Goal: Task Accomplishment & Management: Manage account settings

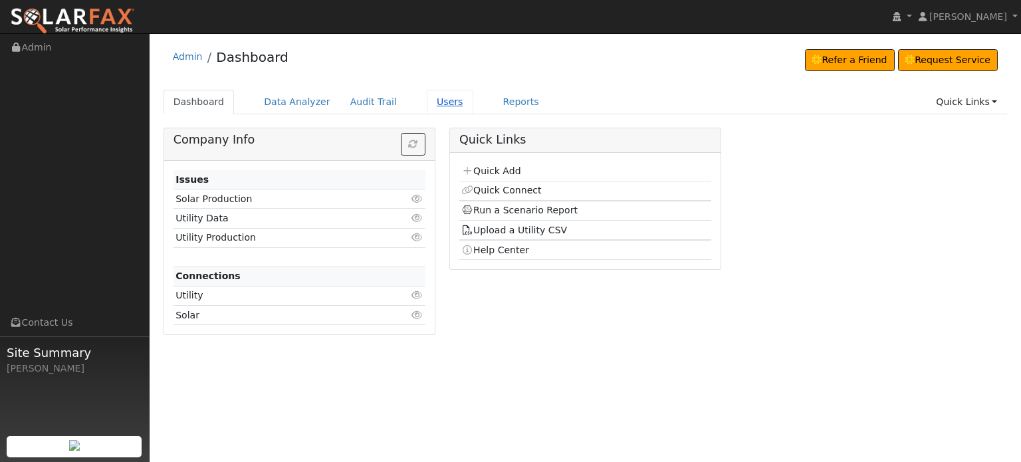
click at [437, 105] on link "Users" at bounding box center [450, 102] width 47 height 25
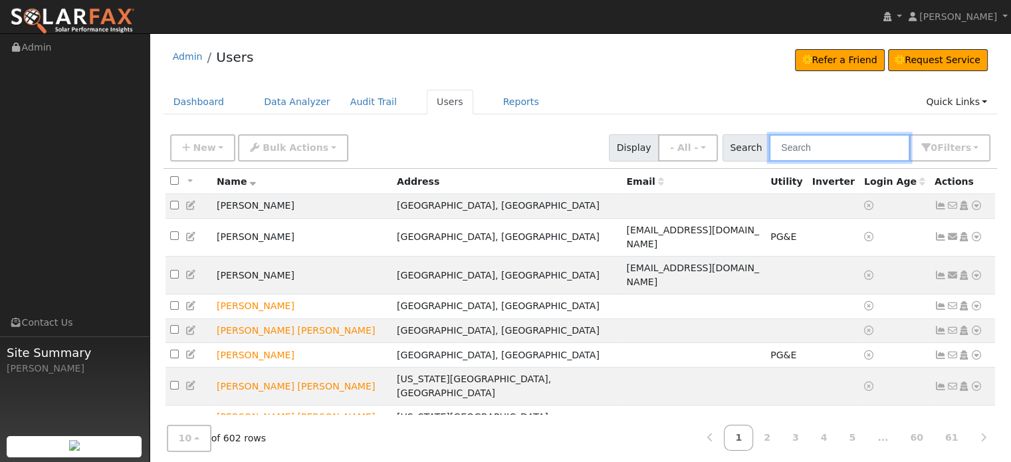
click at [821, 151] on input "text" at bounding box center [839, 147] width 141 height 27
paste input "[PERSON_NAME]"
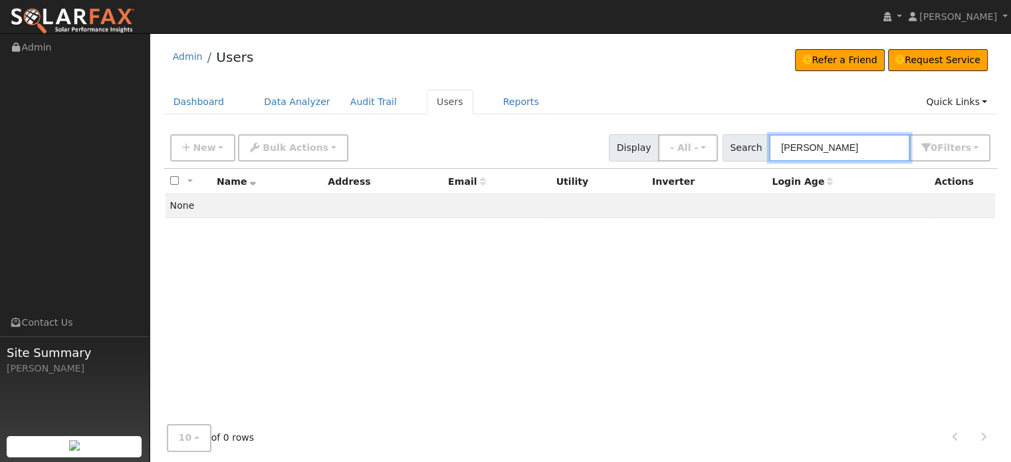
drag, startPoint x: 864, startPoint y: 145, endPoint x: 655, endPoint y: 138, distance: 209.5
click at [655, 138] on div "New Add User Quick Add Quick Connect Quick Convert Lead Bulk Actions Send Email…" at bounding box center [579, 146] width 825 height 32
paste input "[PERSON_NAME]"
drag, startPoint x: 888, startPoint y: 148, endPoint x: 743, endPoint y: 155, distance: 145.0
click at [743, 155] on div "Search [PERSON_NAME] 0 Filter s My accounts Role Show - All - Show Leads Admin …" at bounding box center [856, 147] width 268 height 27
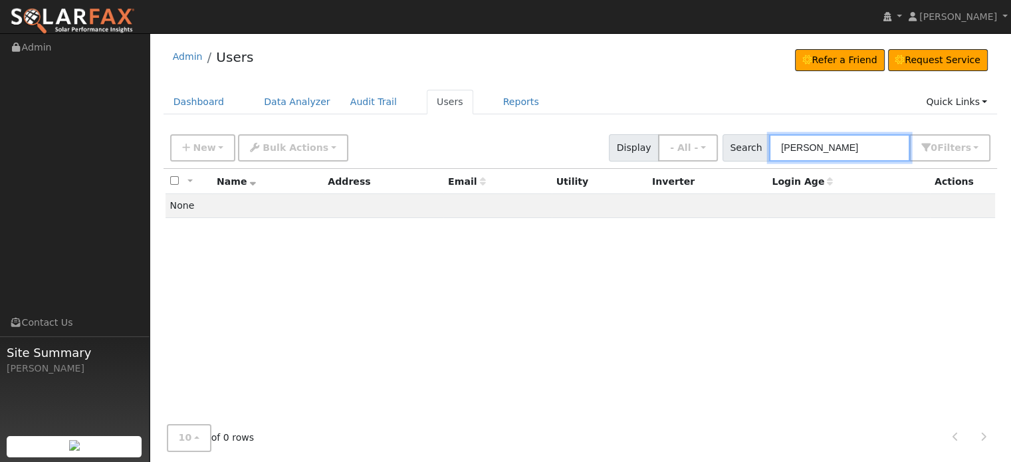
paste input "[PERSON_NAME]"
drag, startPoint x: 878, startPoint y: 146, endPoint x: 704, endPoint y: 152, distance: 174.9
click at [704, 152] on div "New Add User Quick Add Quick Connect Quick Convert Lead Bulk Actions Send Email…" at bounding box center [579, 146] width 825 height 32
paste input "[PERSON_NAME]"
type input "[PERSON_NAME]"
